Goal: Task Accomplishment & Management: Complete application form

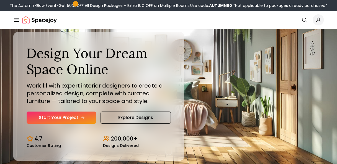
click at [37, 119] on link "Start Your Project" at bounding box center [62, 118] width 70 height 12
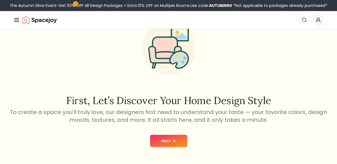
scroll to position [49, 0]
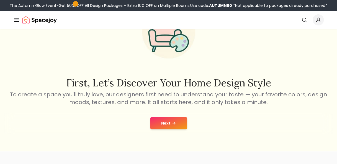
click at [151, 123] on button "Next" at bounding box center [168, 123] width 37 height 12
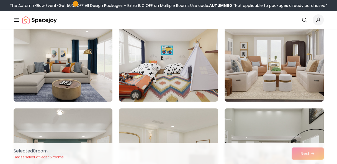
scroll to position [61, 0]
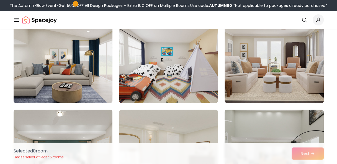
click at [36, 90] on img at bounding box center [63, 58] width 104 height 93
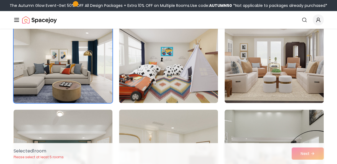
click at [313, 156] on div "Selected 1 room Please select at least 5 rooms Next" at bounding box center [168, 153] width 319 height 21
click at [311, 154] on div "Selected 1 room Please select at least 5 rooms Next" at bounding box center [168, 153] width 319 height 21
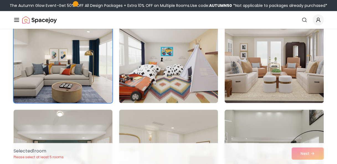
click at [32, 81] on img at bounding box center [63, 58] width 104 height 93
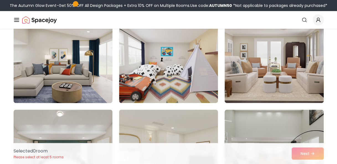
click at [32, 83] on img at bounding box center [63, 58] width 104 height 93
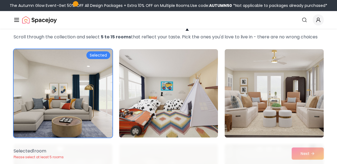
scroll to position [25, 0]
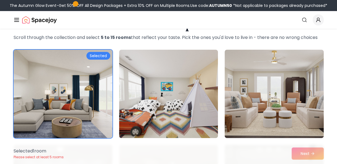
click at [40, 99] on img at bounding box center [63, 94] width 104 height 93
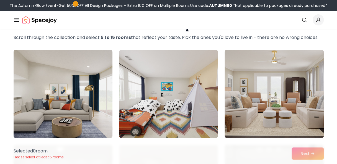
click at [86, 76] on img at bounding box center [63, 94] width 104 height 93
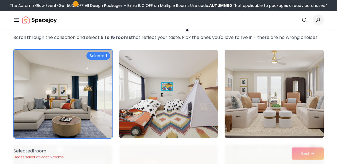
click at [319, 158] on div "Selected 1 room Please select at least 5 rooms Next" at bounding box center [168, 153] width 319 height 21
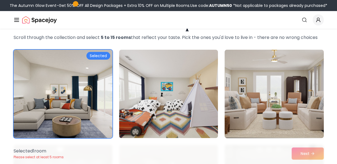
click at [229, 119] on img at bounding box center [274, 94] width 104 height 93
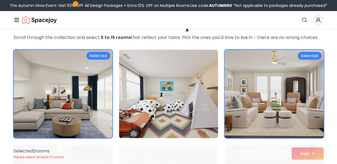
click at [205, 122] on img at bounding box center [169, 94] width 104 height 93
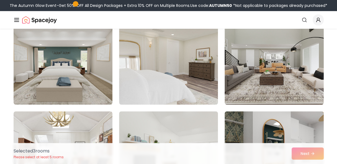
scroll to position [161, 0]
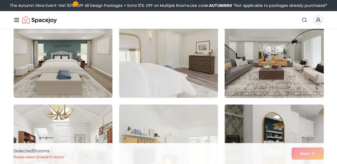
click at [271, 71] on img at bounding box center [274, 53] width 104 height 93
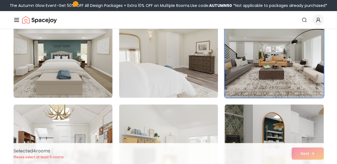
click at [179, 80] on img at bounding box center [168, 53] width 99 height 89
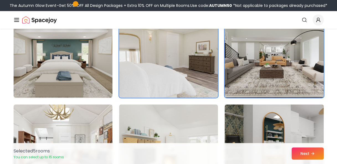
click at [51, 58] on img at bounding box center [63, 53] width 104 height 93
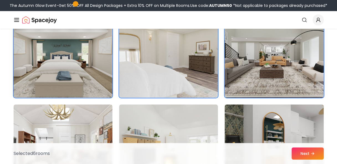
click at [312, 152] on icon at bounding box center [312, 154] width 4 height 4
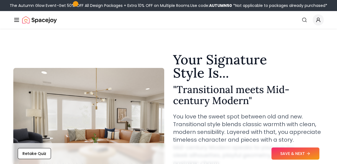
click at [117, 75] on img at bounding box center [88, 123] width 151 height 111
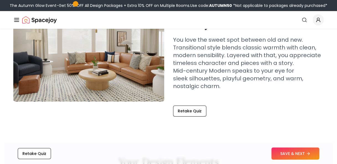
scroll to position [77, 0]
click at [307, 155] on icon at bounding box center [309, 154] width 4 height 4
